Goal: Check status: Check status

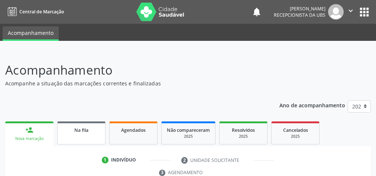
scroll to position [51, 0]
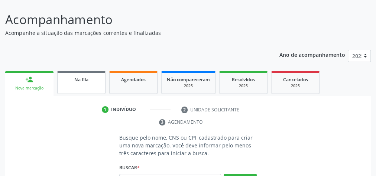
click at [75, 85] on link "Na fila" at bounding box center [81, 82] width 48 height 23
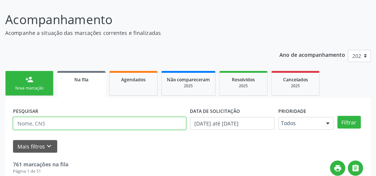
click at [60, 123] on input "text" at bounding box center [99, 123] width 173 height 13
type input "edvania"
click at [337, 116] on button "Filtrar" at bounding box center [348, 122] width 23 height 13
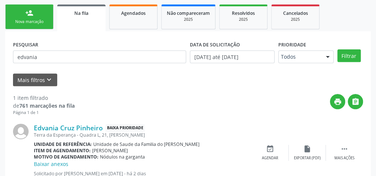
scroll to position [143, 0]
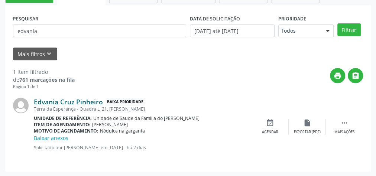
click at [92, 102] on link "Edvania Cruz Pinheiro" at bounding box center [68, 102] width 69 height 8
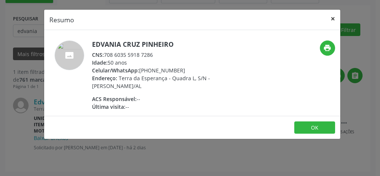
click at [333, 15] on button "×" at bounding box center [333, 19] width 15 height 18
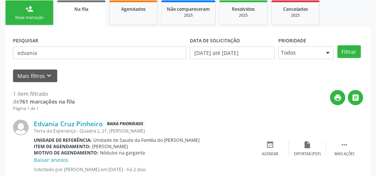
scroll to position [113, 0]
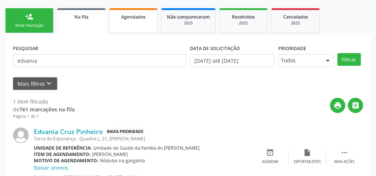
click at [126, 22] on link "Agendados" at bounding box center [133, 20] width 48 height 25
click at [91, 23] on div "Ano de acompanhamento 2025 person_add Nova marcação Na fila Agendados Não compa…" at bounding box center [187, 92] width 365 height 220
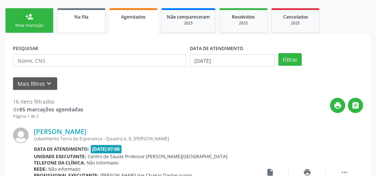
scroll to position [79, 0]
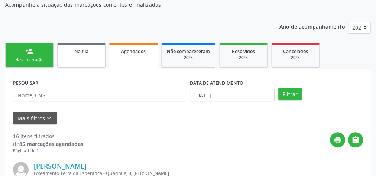
click at [84, 58] on link "Na fila" at bounding box center [81, 55] width 48 height 25
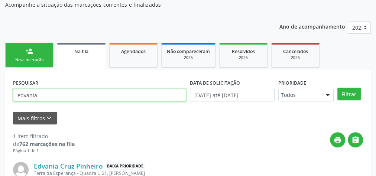
click at [75, 97] on input "edvania" at bounding box center [99, 95] width 173 height 13
type input "e"
type input "05906659447"
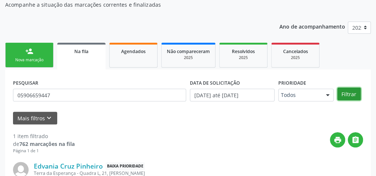
click at [349, 94] on button "Filtrar" at bounding box center [348, 94] width 23 height 13
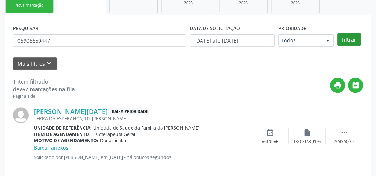
scroll to position [138, 0]
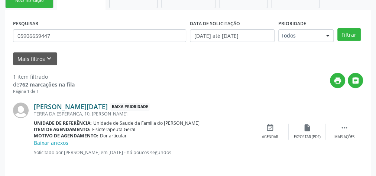
click at [88, 106] on link "[PERSON_NAME][DATE]" at bounding box center [71, 106] width 74 height 8
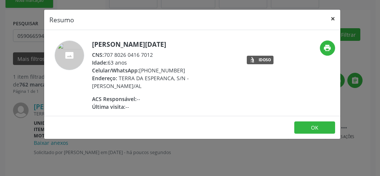
click at [330, 18] on button "×" at bounding box center [333, 19] width 15 height 18
